Goal: Task Accomplishment & Management: Manage account settings

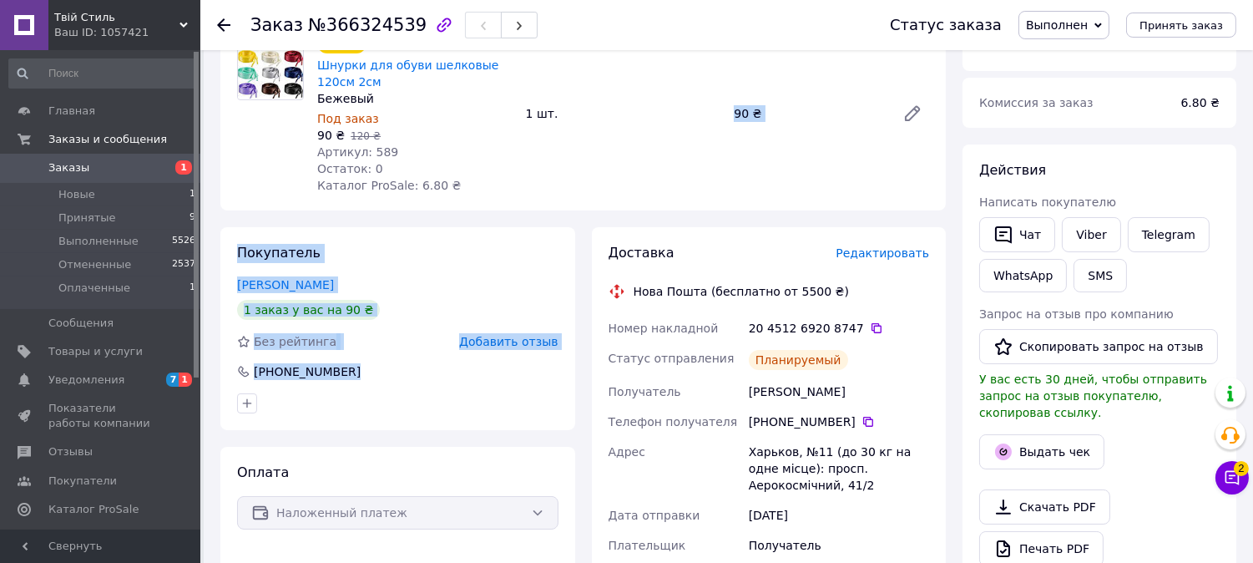
scroll to position [185, 0]
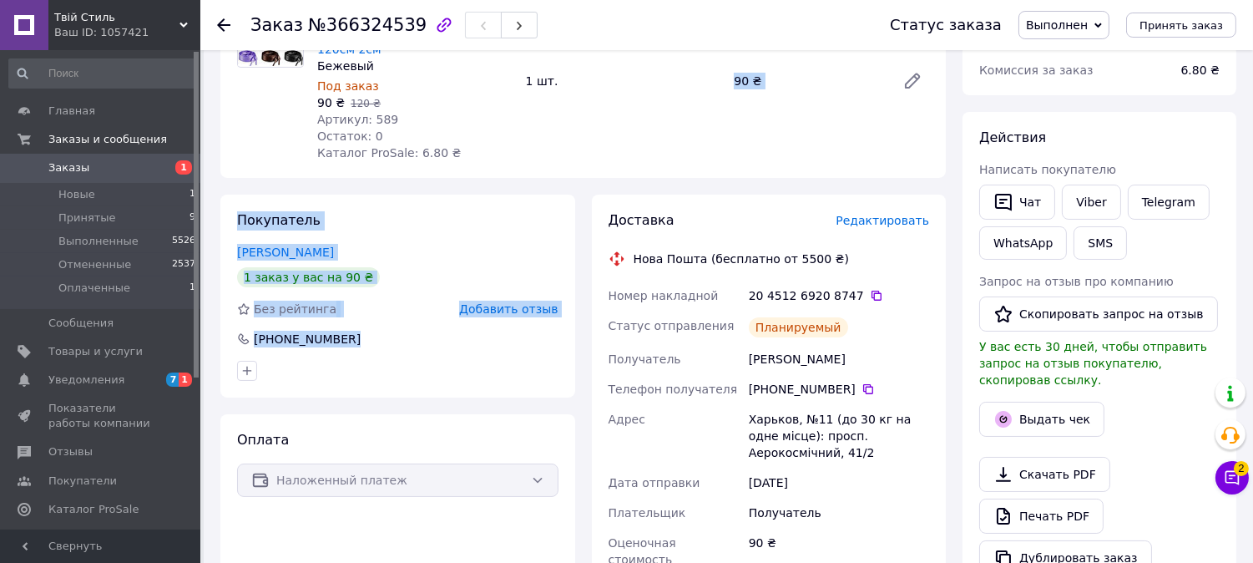
click at [119, 168] on span "Заказы" at bounding box center [101, 167] width 106 height 15
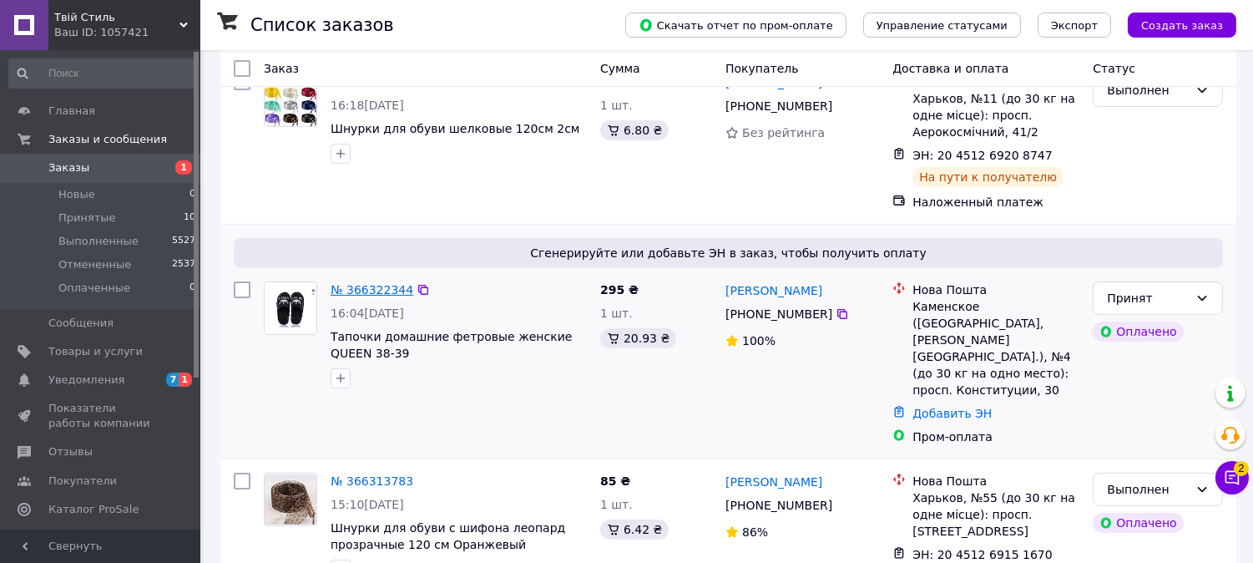
click at [367, 285] on link "№ 366322344" at bounding box center [372, 289] width 83 height 13
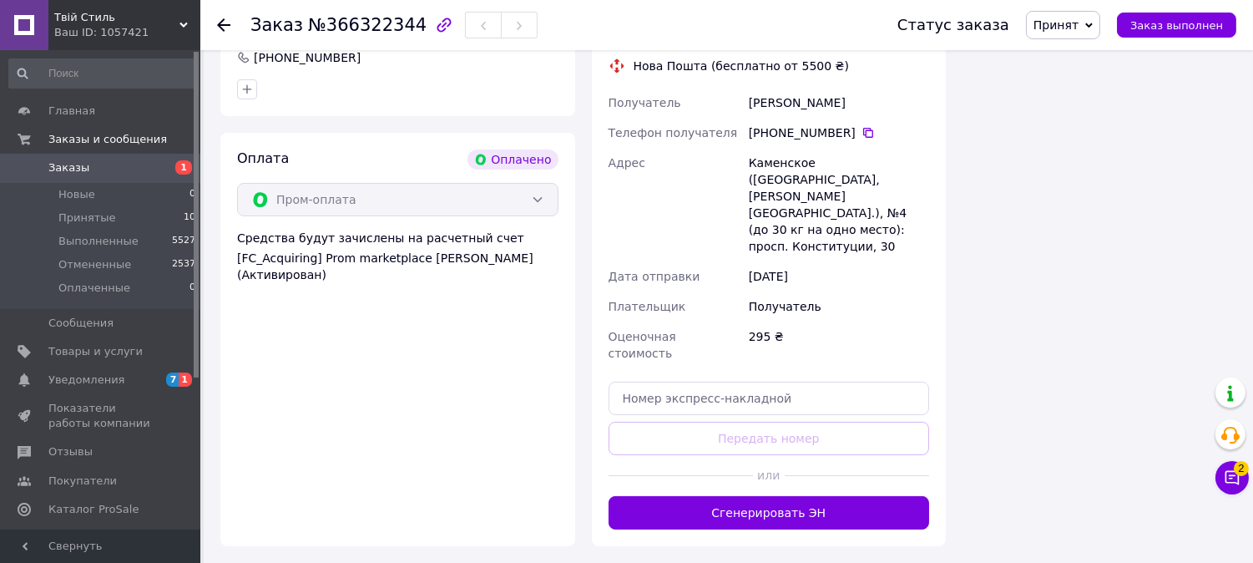
scroll to position [463, 0]
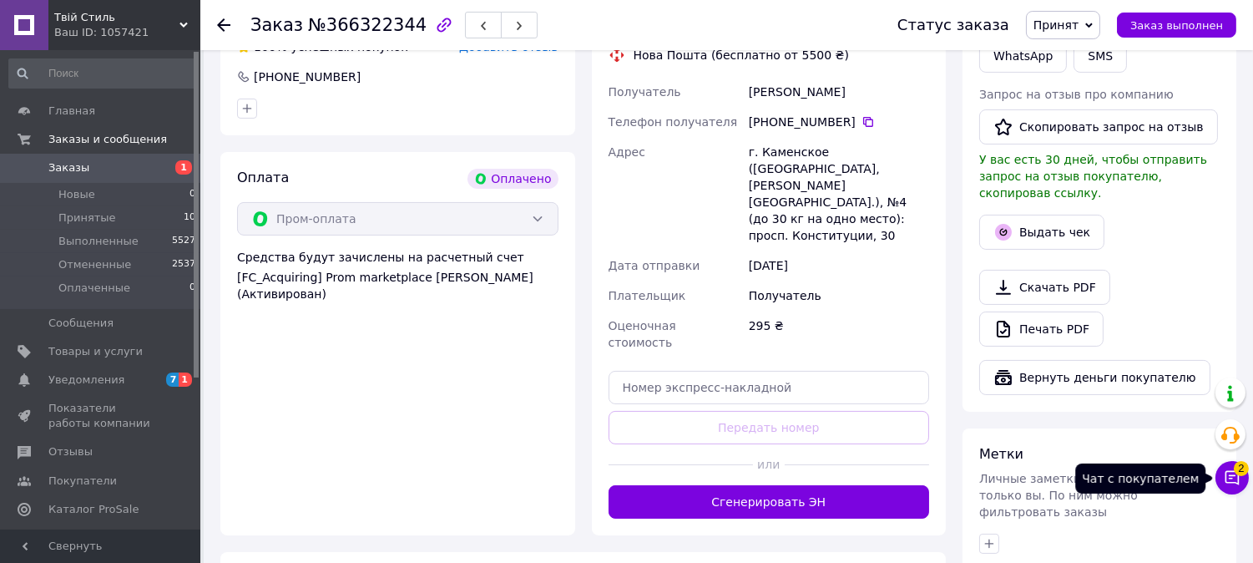
click at [1236, 464] on span "2" at bounding box center [1241, 468] width 15 height 15
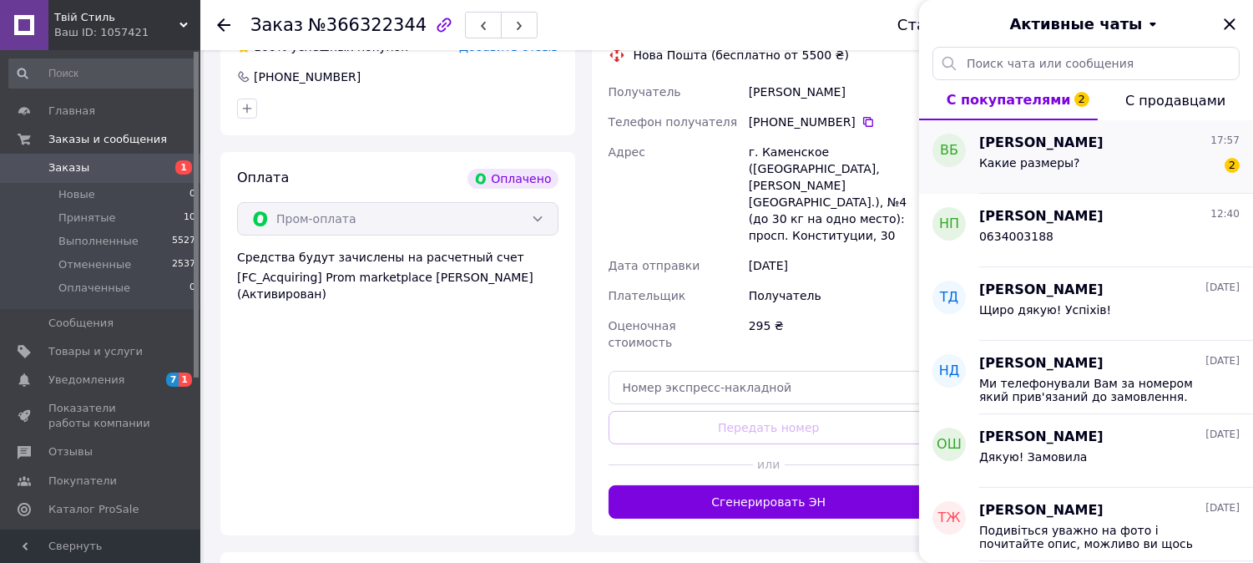
click at [1233, 148] on div "17:57" at bounding box center [1224, 143] width 29 height 19
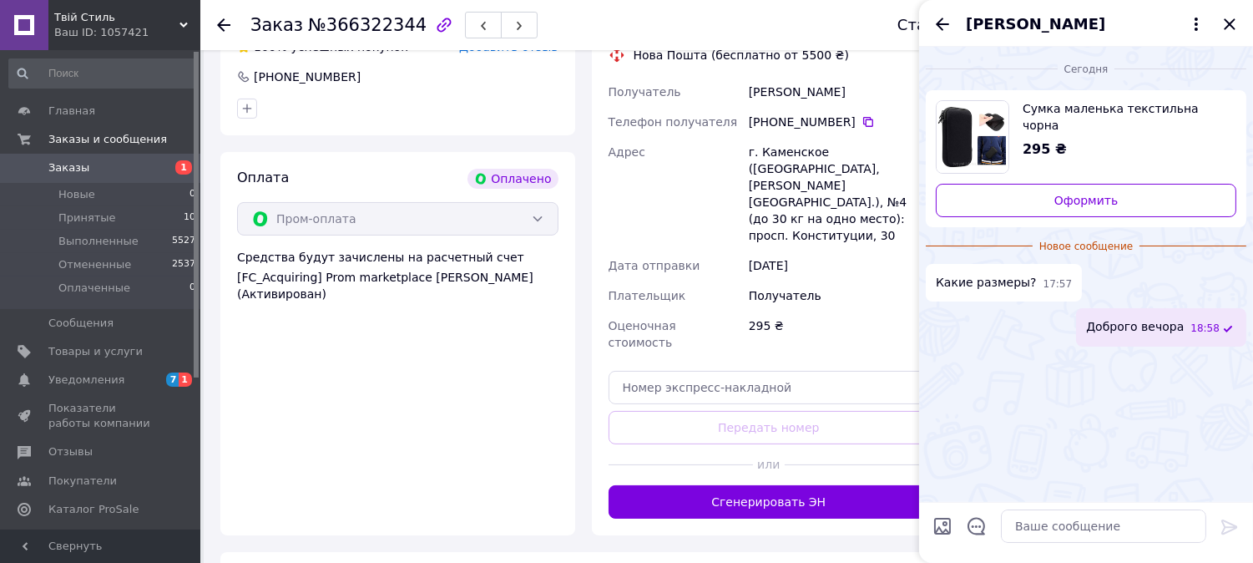
scroll to position [103, 0]
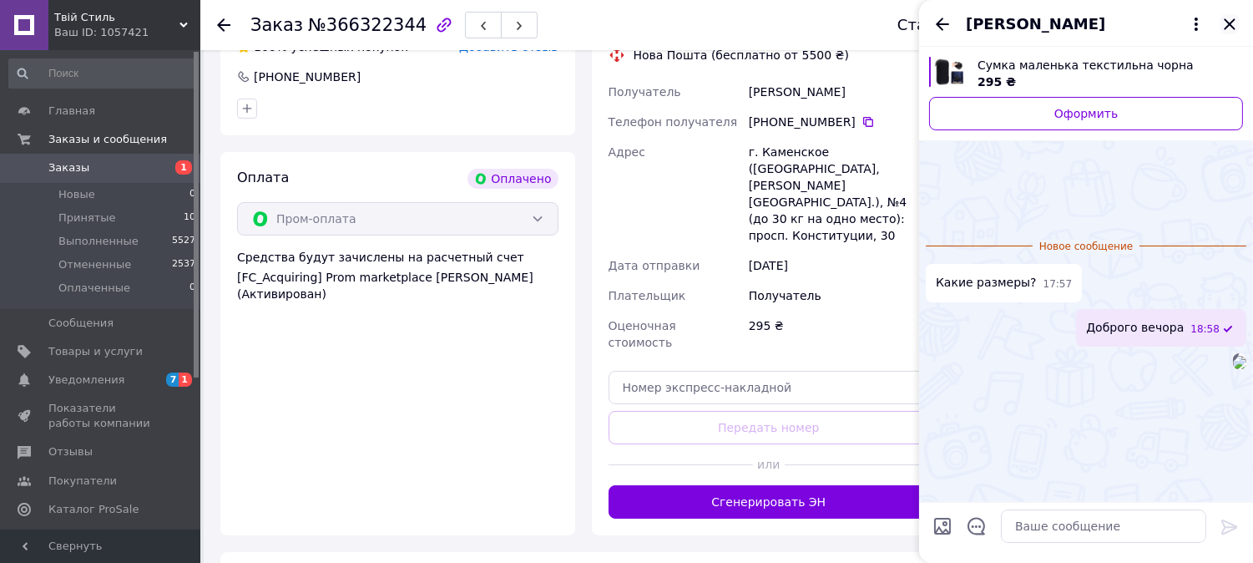
click at [1234, 14] on icon "Закрыть" at bounding box center [1229, 24] width 20 height 20
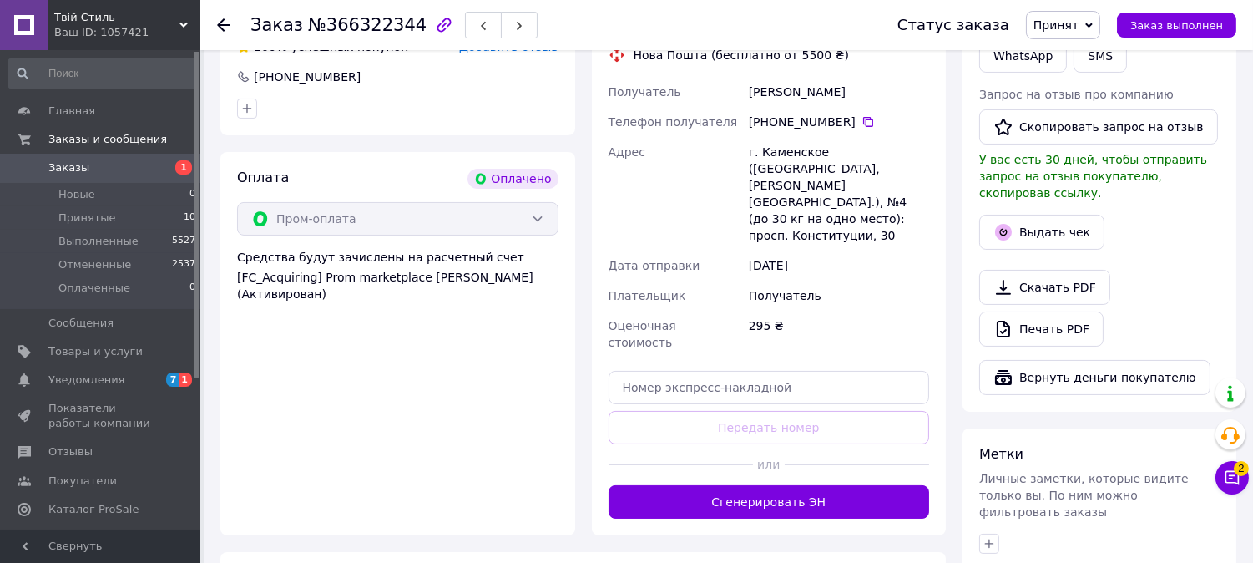
click at [789, 444] on div at bounding box center [857, 464] width 144 height 41
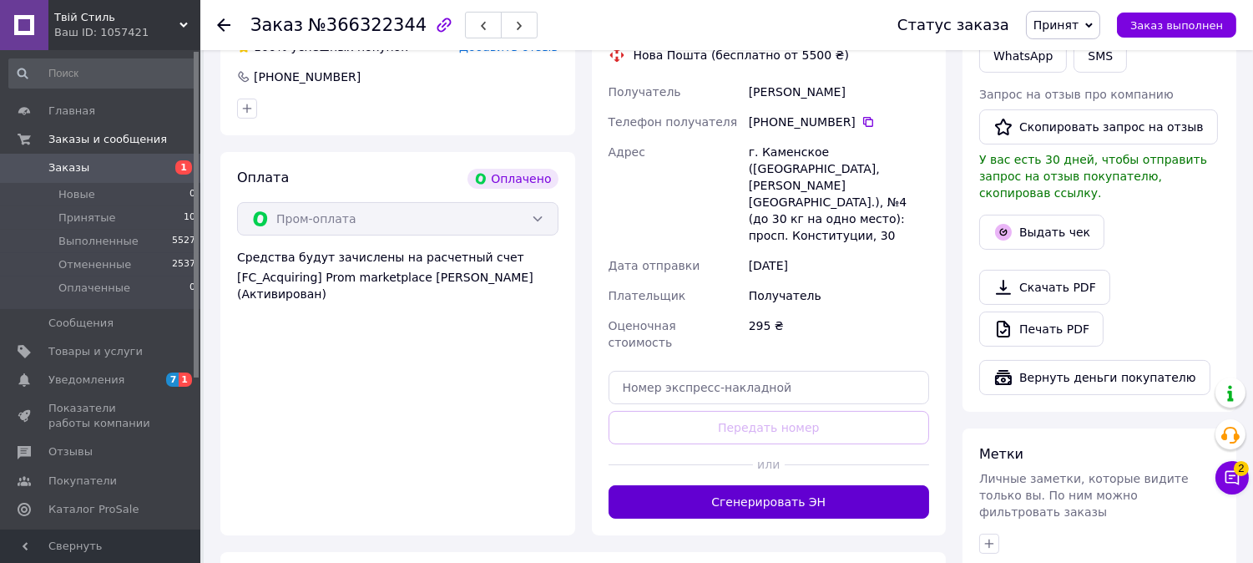
click at [796, 485] on button "Сгенерировать ЭН" at bounding box center [768, 501] width 321 height 33
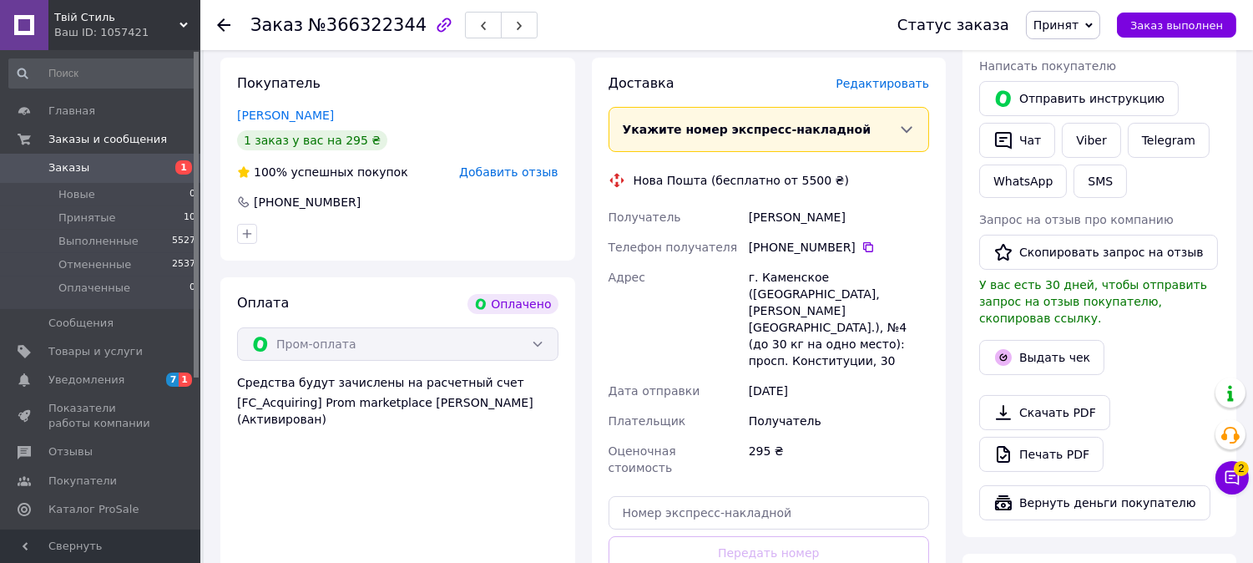
scroll to position [371, 0]
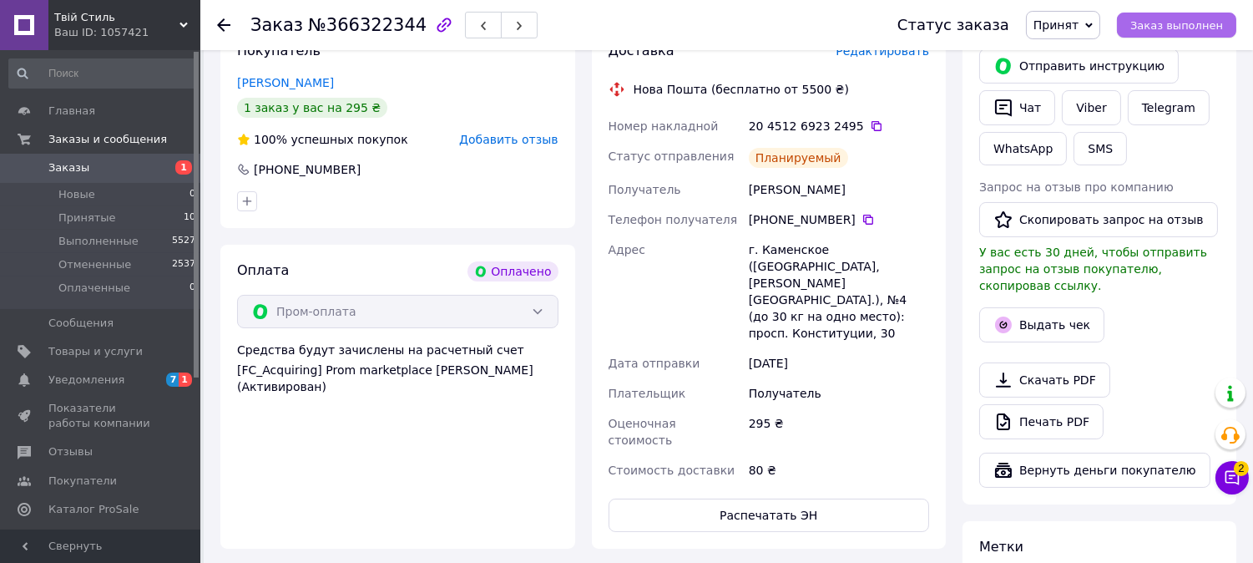
click at [1173, 19] on span "Заказ выполнен" at bounding box center [1176, 25] width 93 height 13
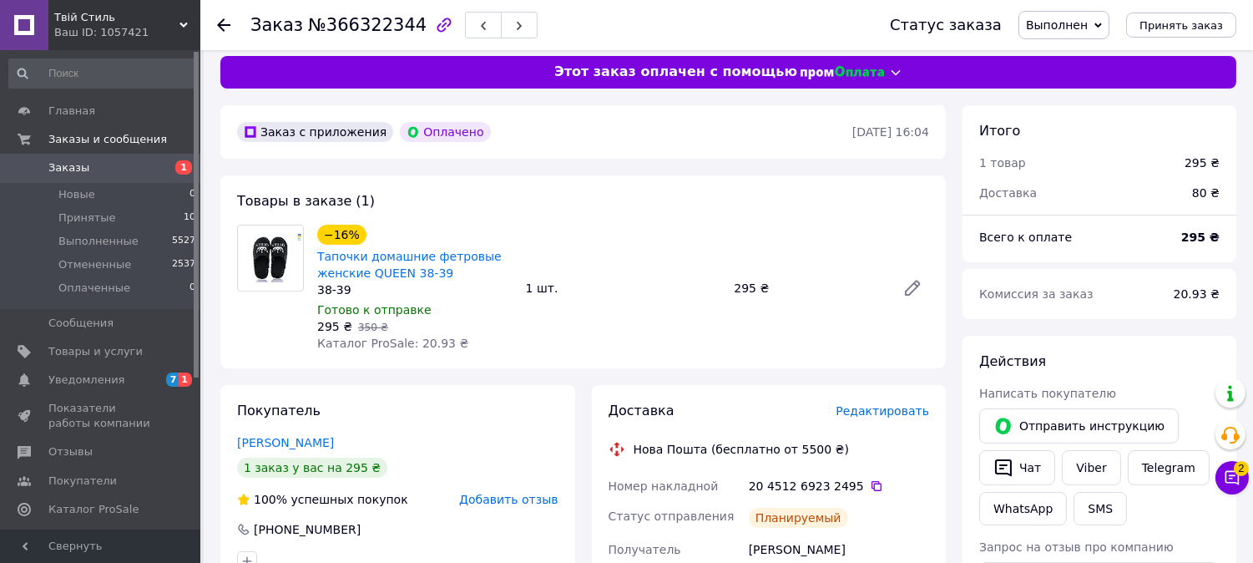
scroll to position [0, 0]
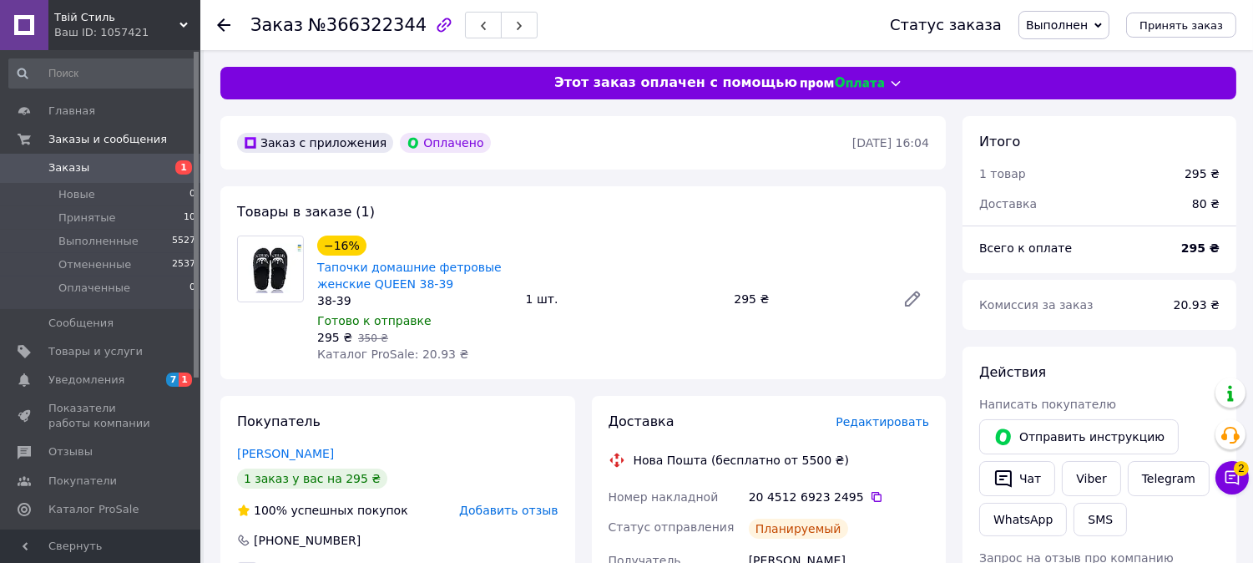
click at [123, 169] on span "Заказы" at bounding box center [101, 167] width 106 height 15
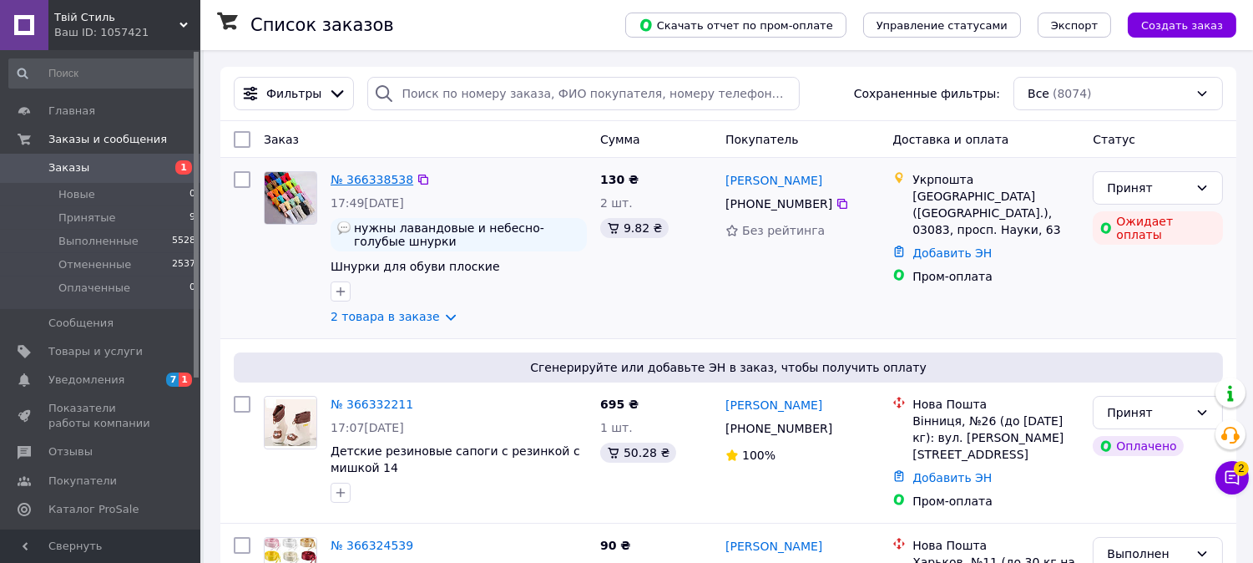
click at [361, 179] on link "№ 366338538" at bounding box center [372, 179] width 83 height 13
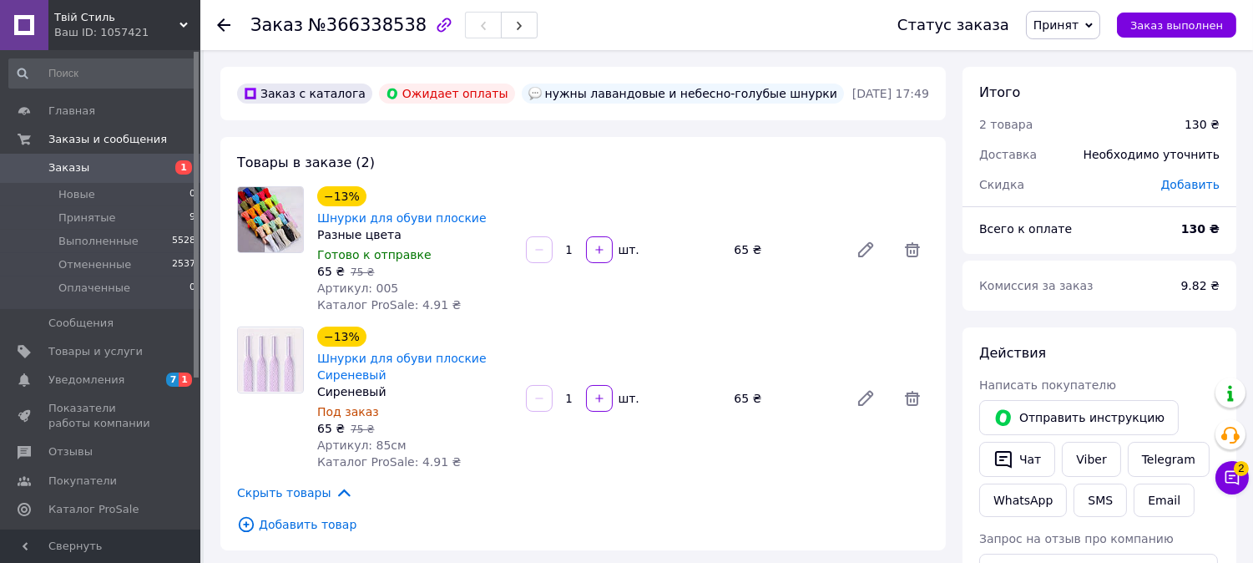
click at [150, 164] on span "Заказы" at bounding box center [101, 167] width 106 height 15
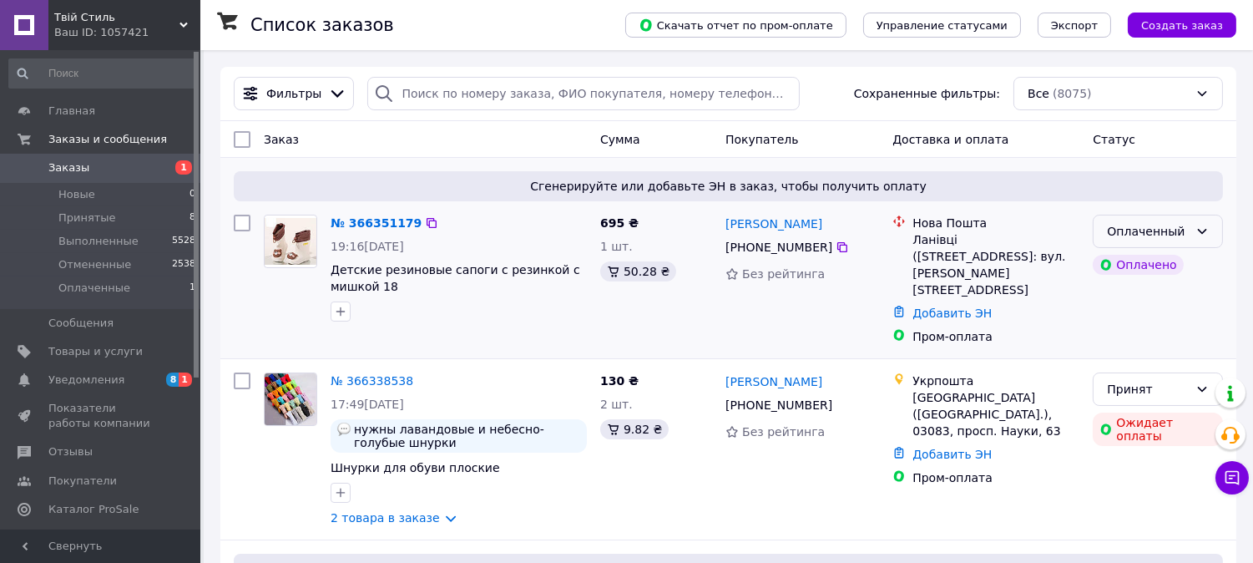
click at [1158, 240] on div "Оплаченный" at bounding box center [1148, 231] width 82 height 18
click at [1158, 268] on li "Принят" at bounding box center [1158, 268] width 129 height 30
